Goal: Check status: Check status

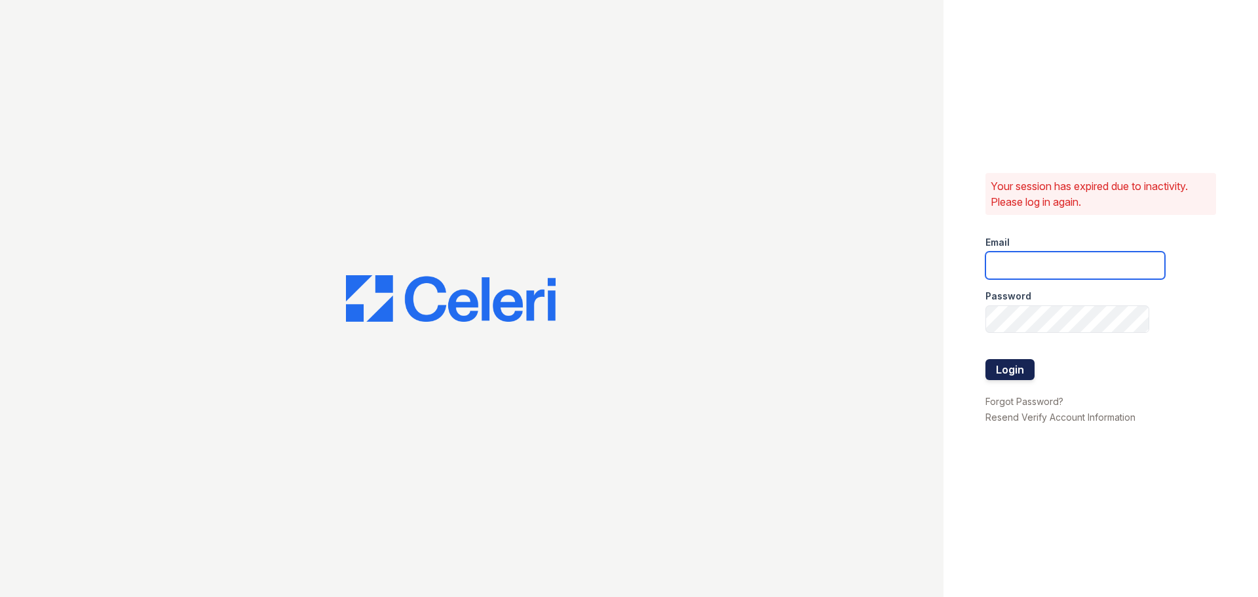
type input "[EMAIL_ADDRESS][DOMAIN_NAME]"
click at [1007, 373] on button "Login" at bounding box center [1009, 369] width 49 height 21
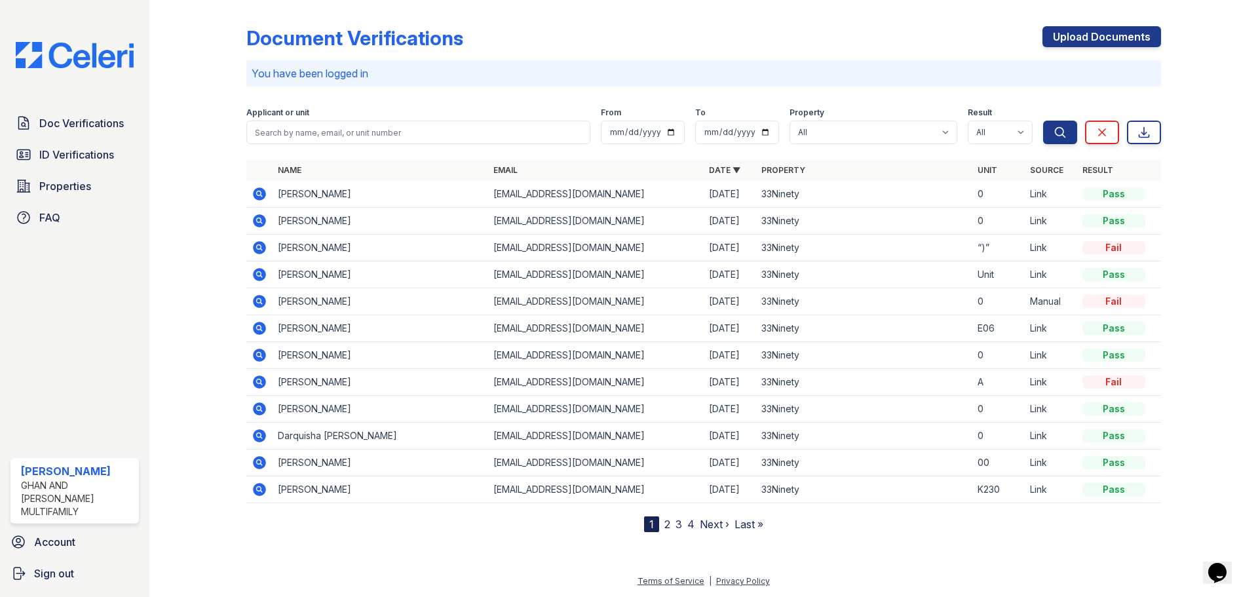
click at [256, 193] on icon at bounding box center [260, 194] width 16 height 16
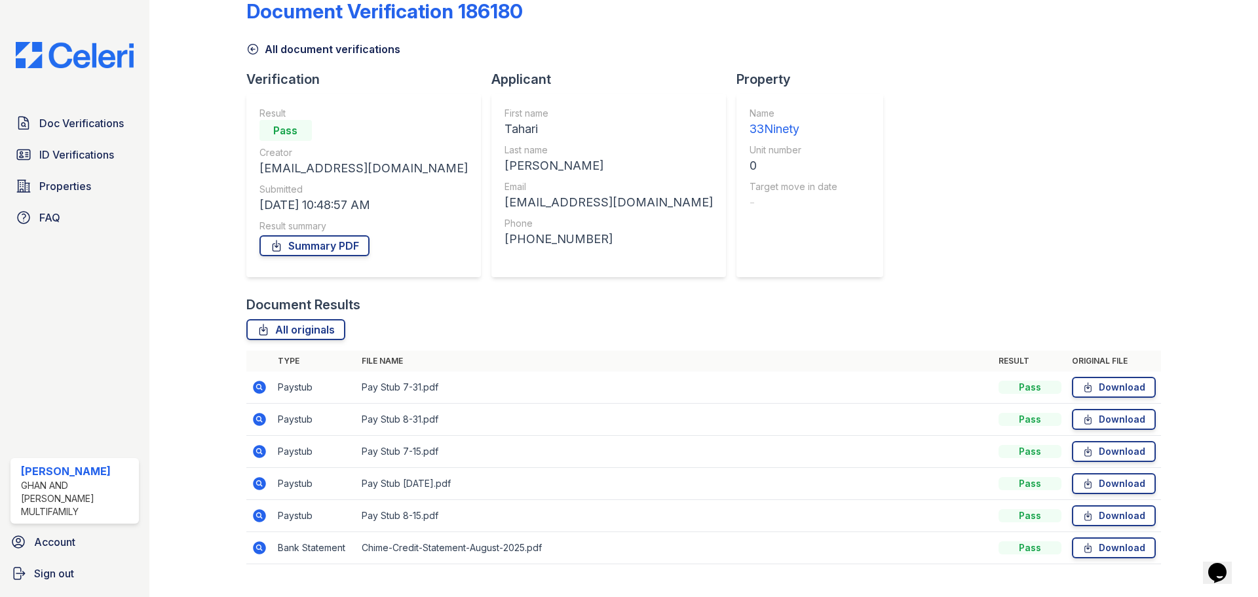
scroll to position [52, 0]
